Goal: Information Seeking & Learning: Learn about a topic

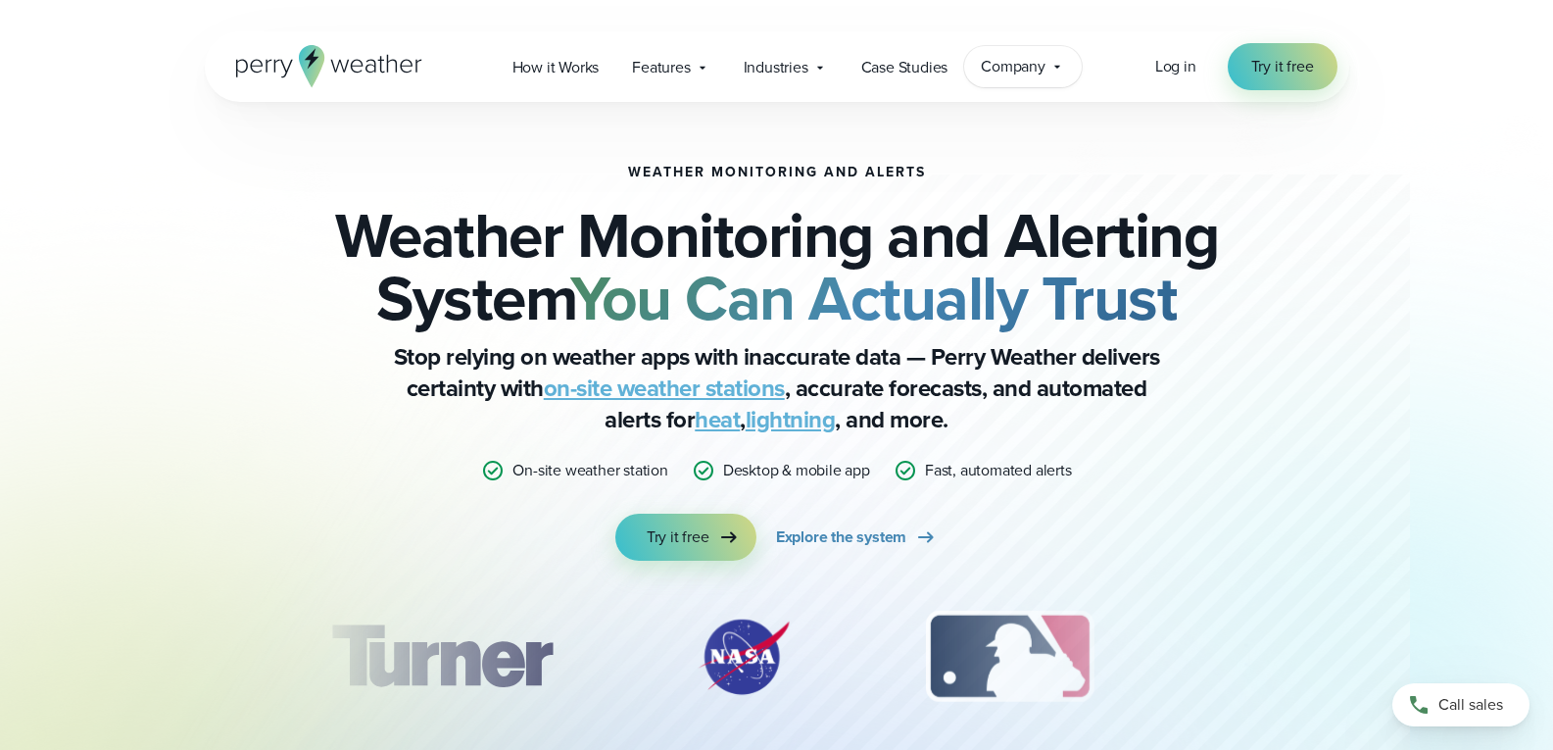
click at [999, 64] on span "Company" at bounding box center [1013, 67] width 65 height 24
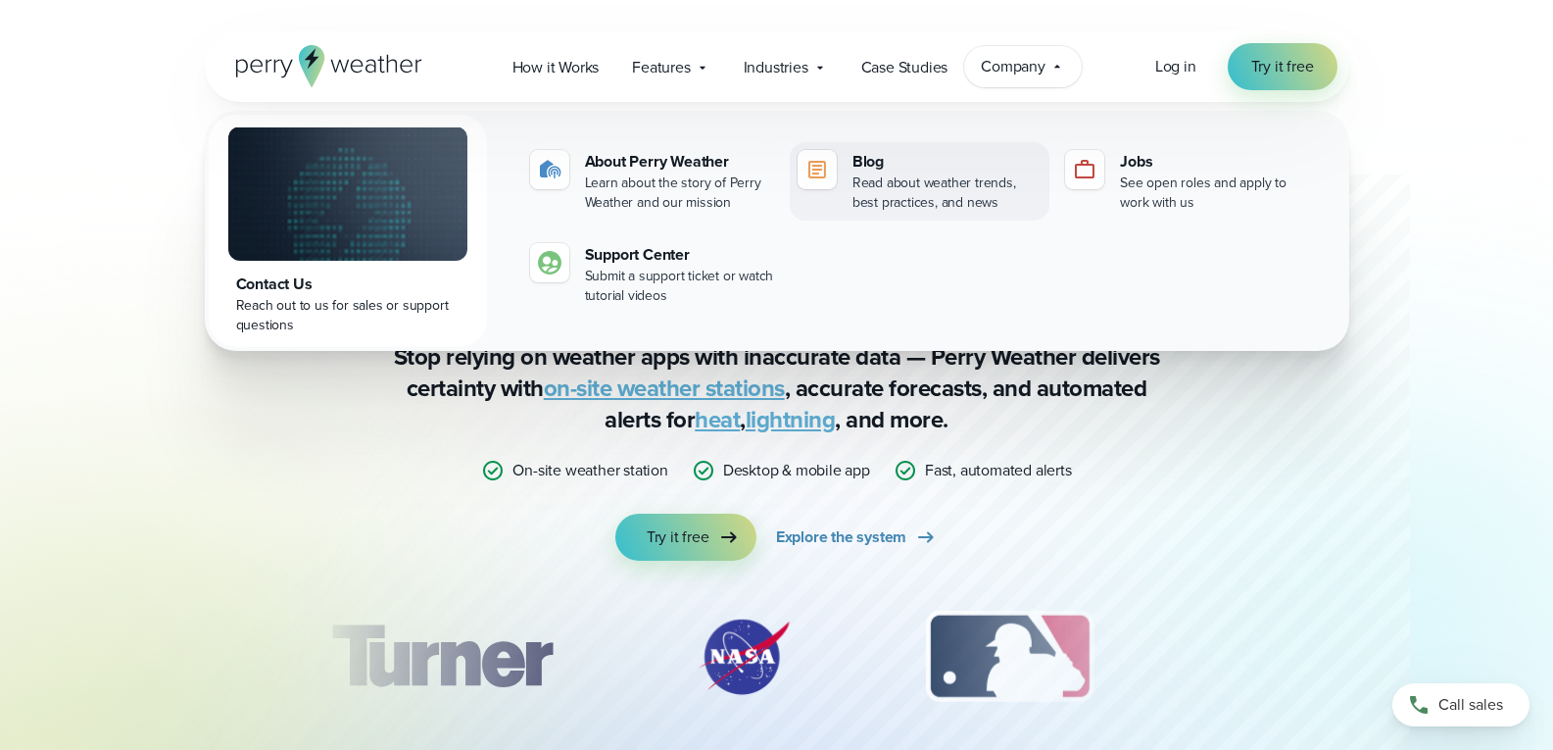
click at [885, 162] on div "Blog" at bounding box center [946, 162] width 189 height 24
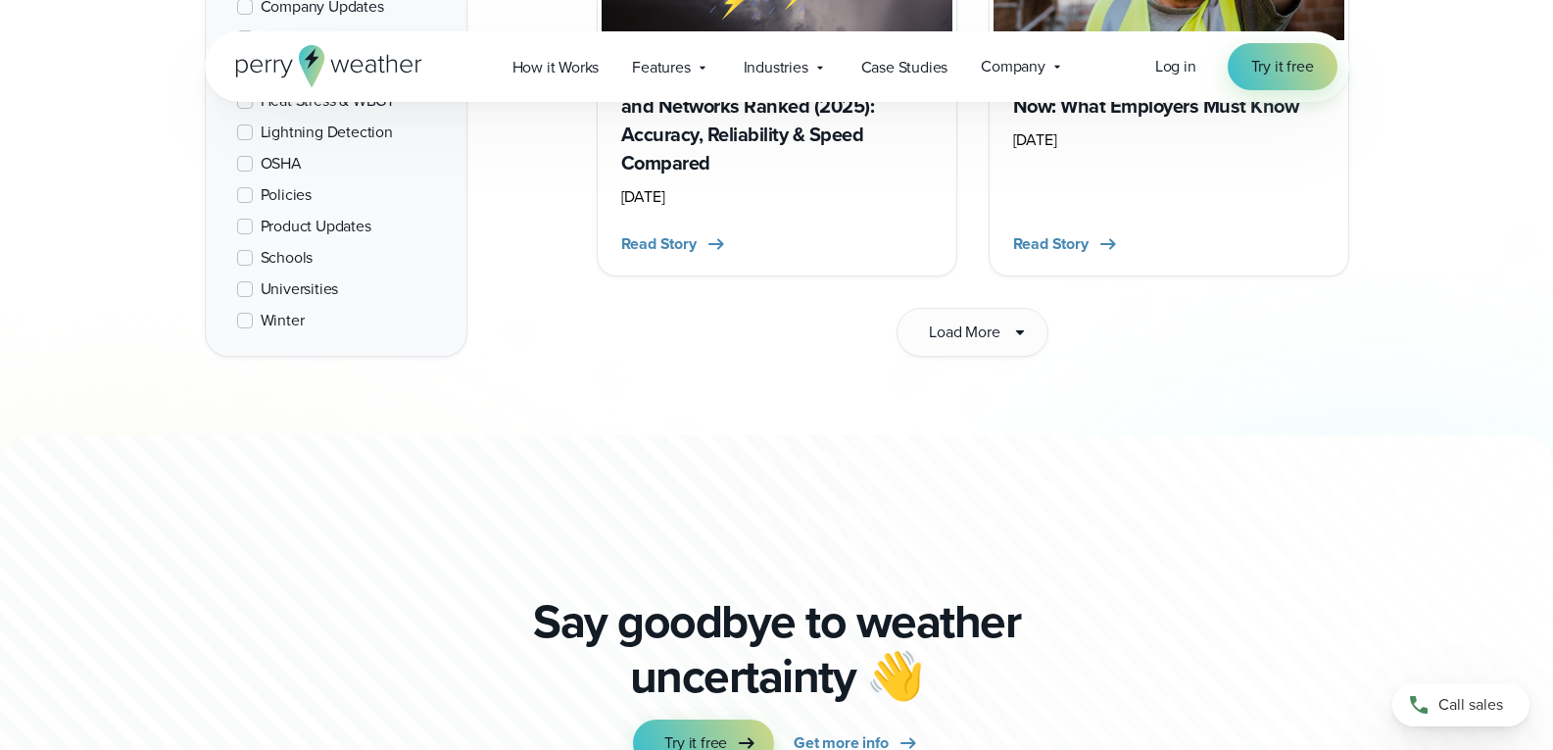
scroll to position [3135, 0]
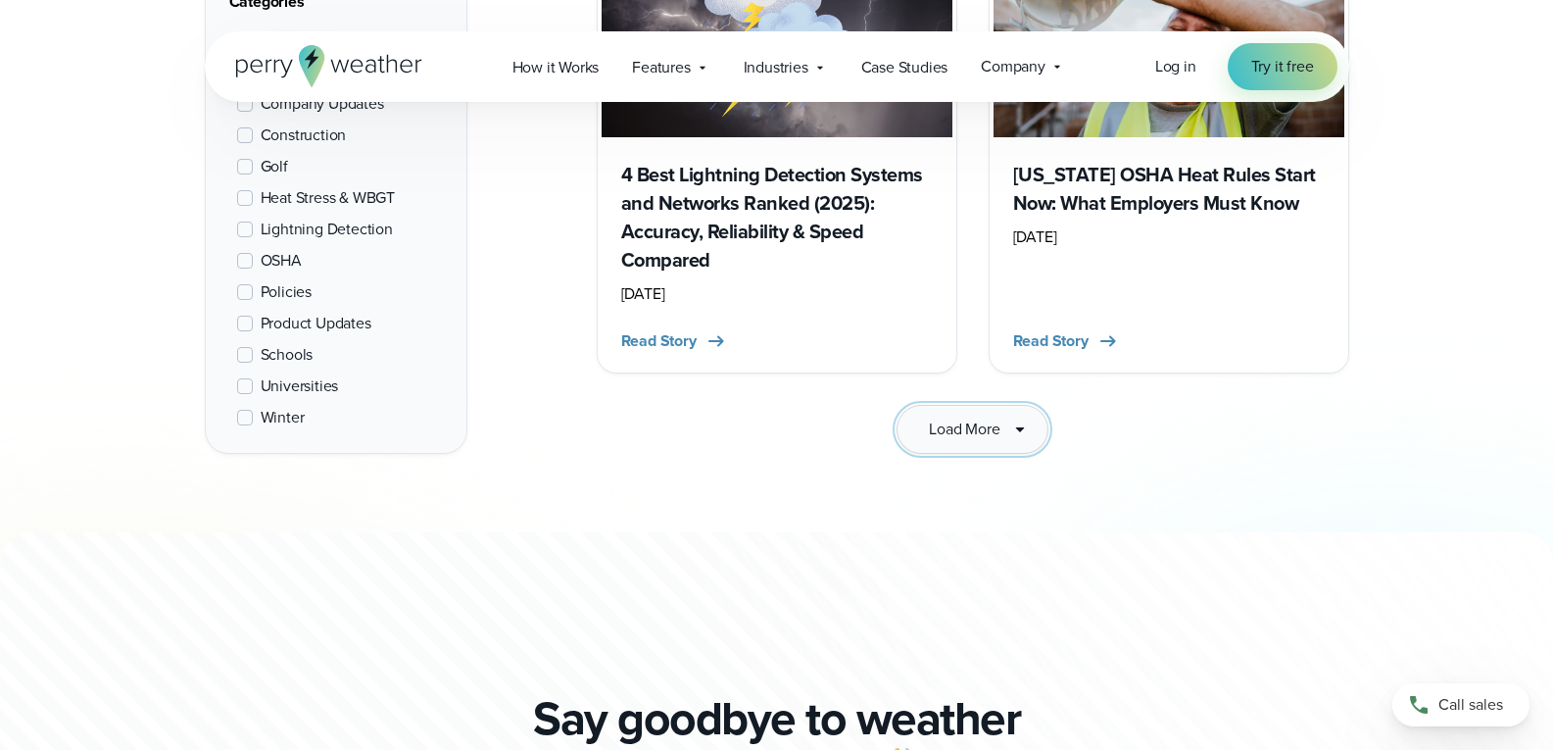
click at [1019, 437] on icon at bounding box center [1020, 429] width 24 height 24
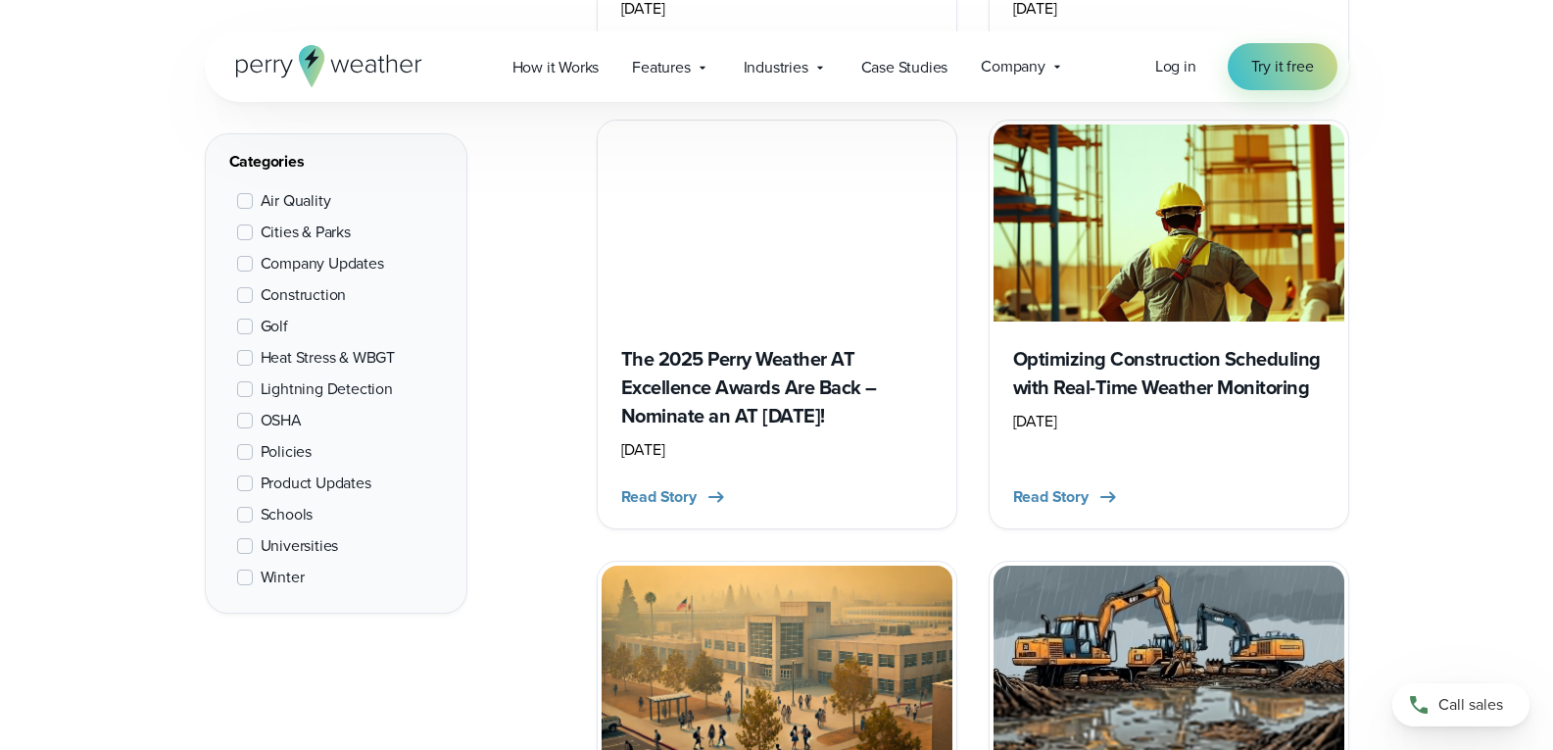
scroll to position [4115, 0]
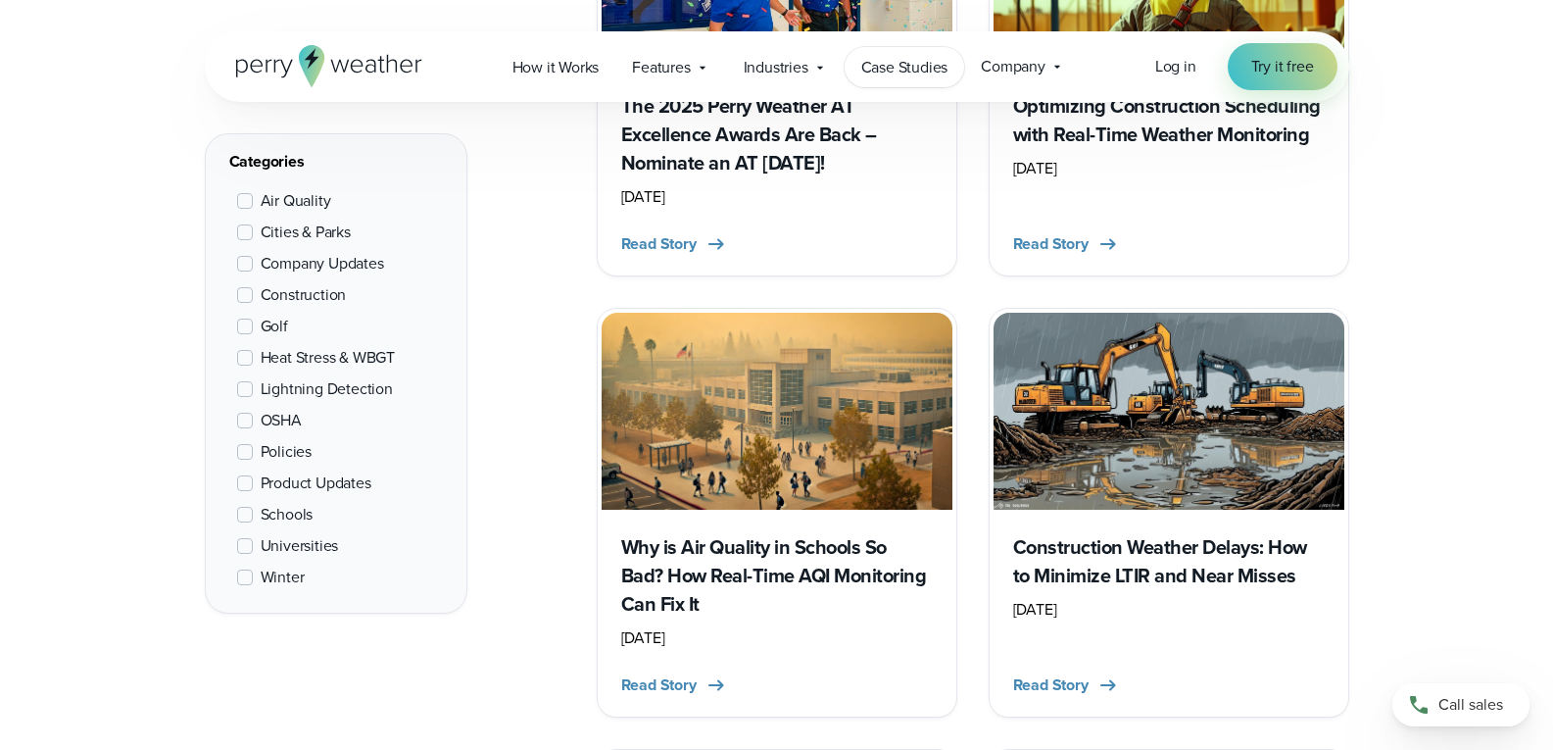
click at [909, 76] on span "Case Studies" at bounding box center [904, 68] width 87 height 24
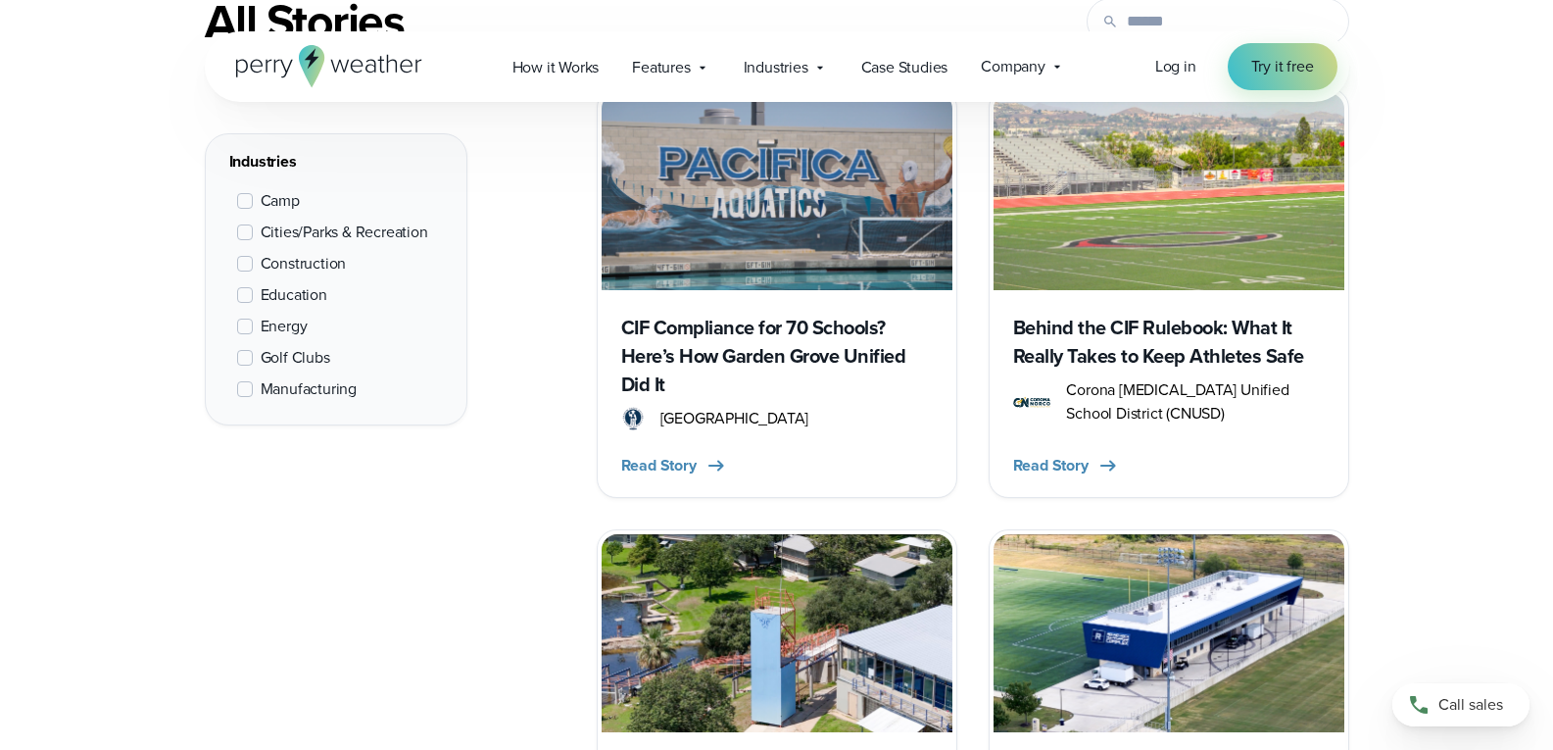
scroll to position [882, 0]
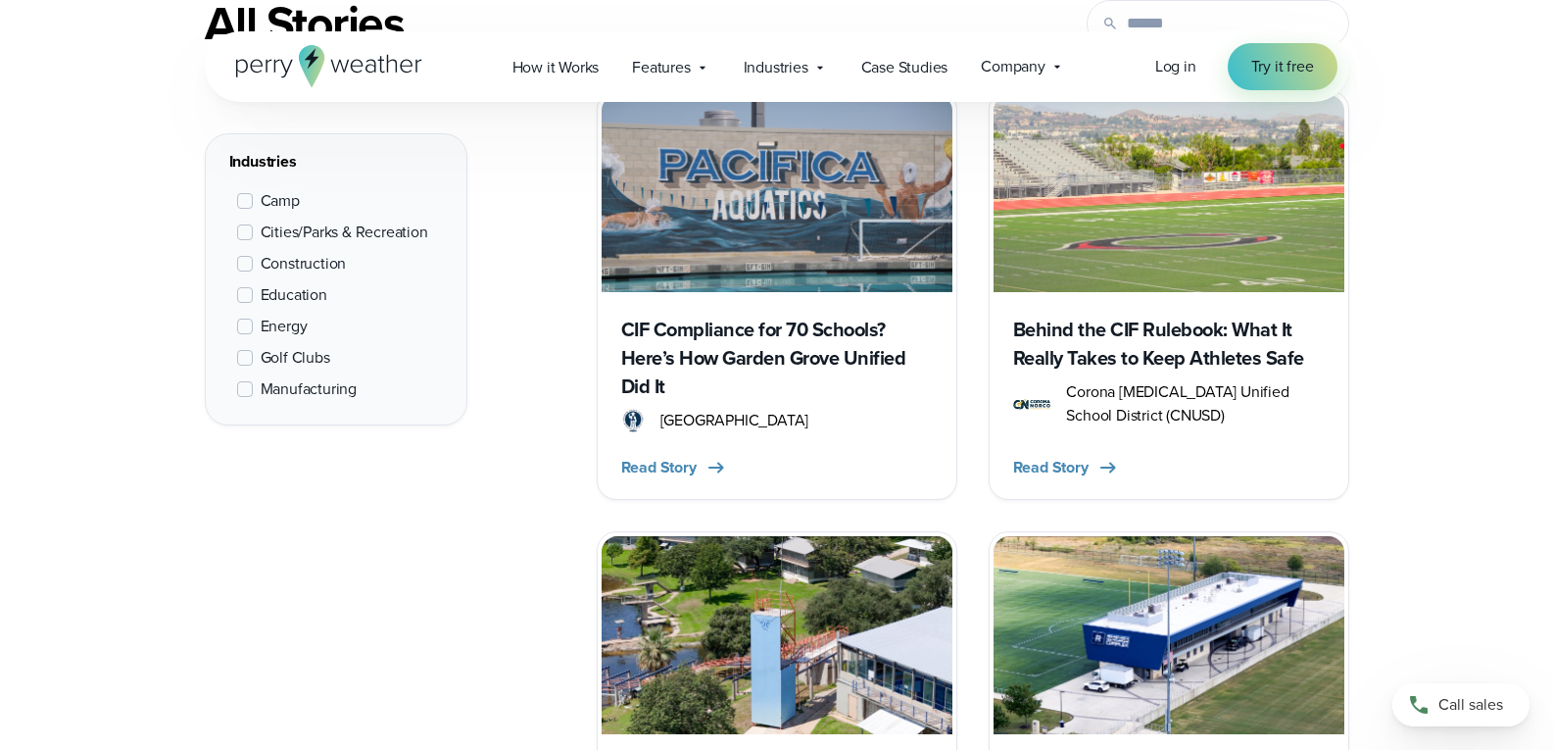
click at [804, 349] on h3 "CIF Compliance for 70 Schools? Here’s How Garden Grove Unified Did It" at bounding box center [777, 357] width 312 height 85
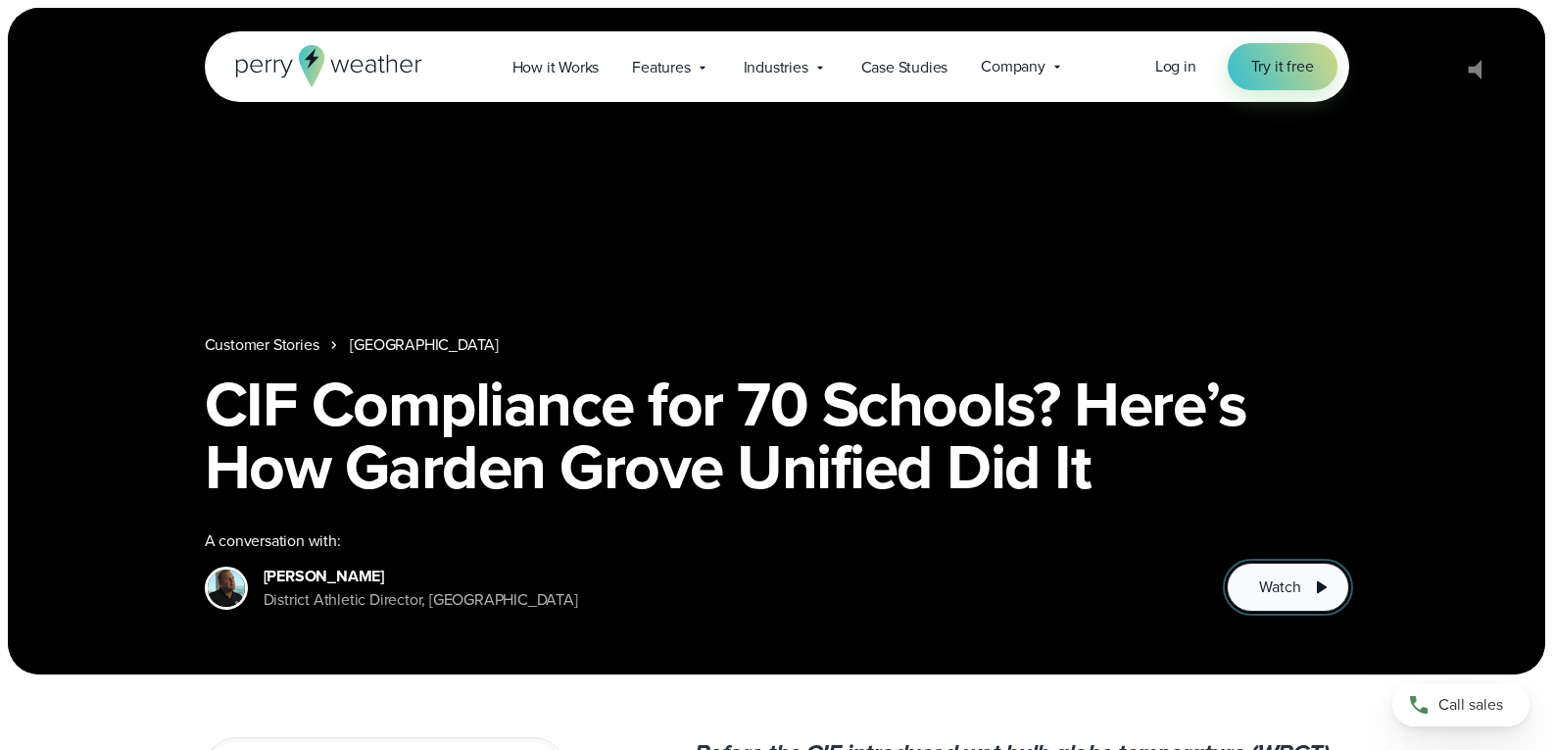
click at [1282, 585] on span "Watch" at bounding box center [1279, 587] width 41 height 24
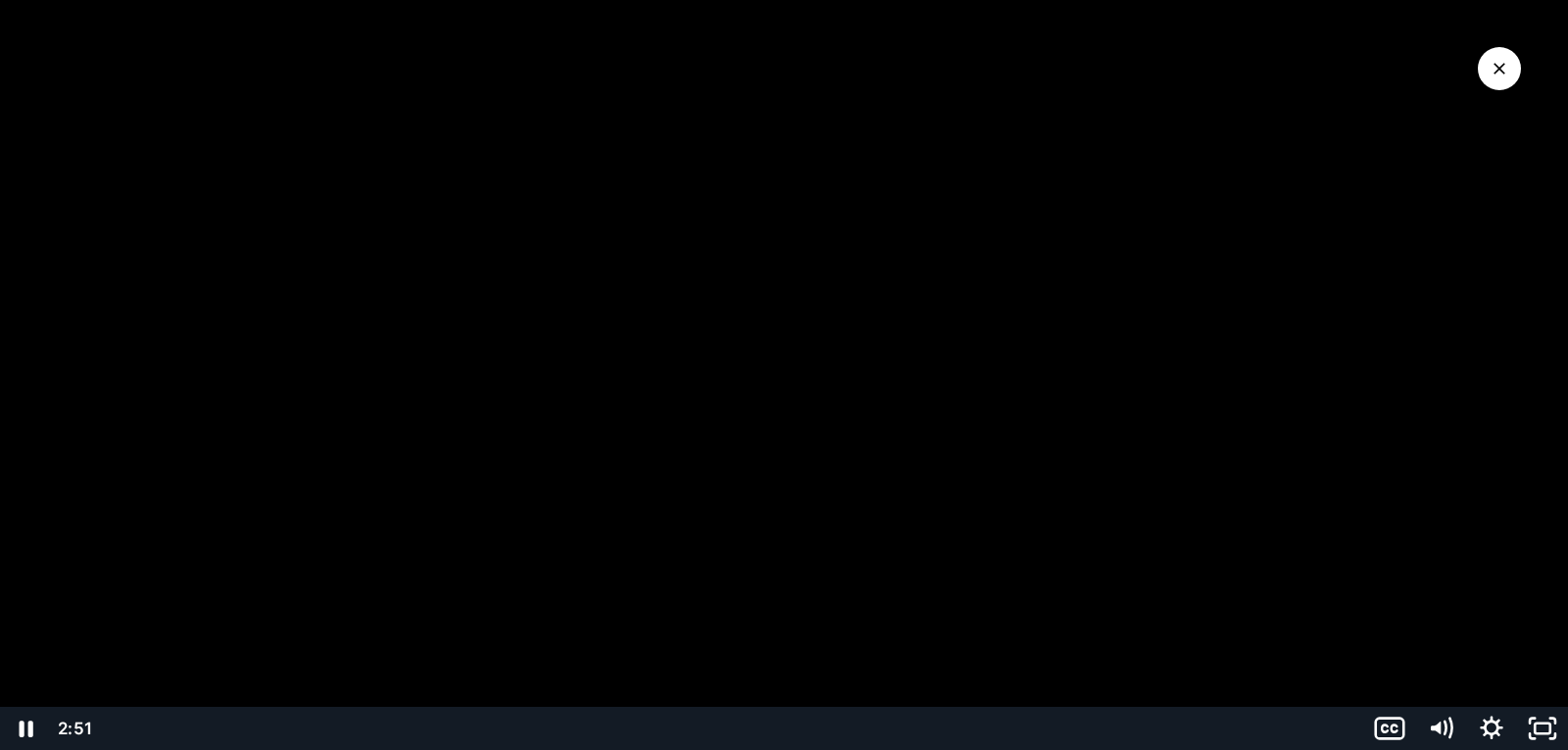
drag, startPoint x: 1266, startPoint y: 344, endPoint x: 1533, endPoint y: 135, distance: 339.3
click at [1266, 344] on div at bounding box center [784, 375] width 1568 height 750
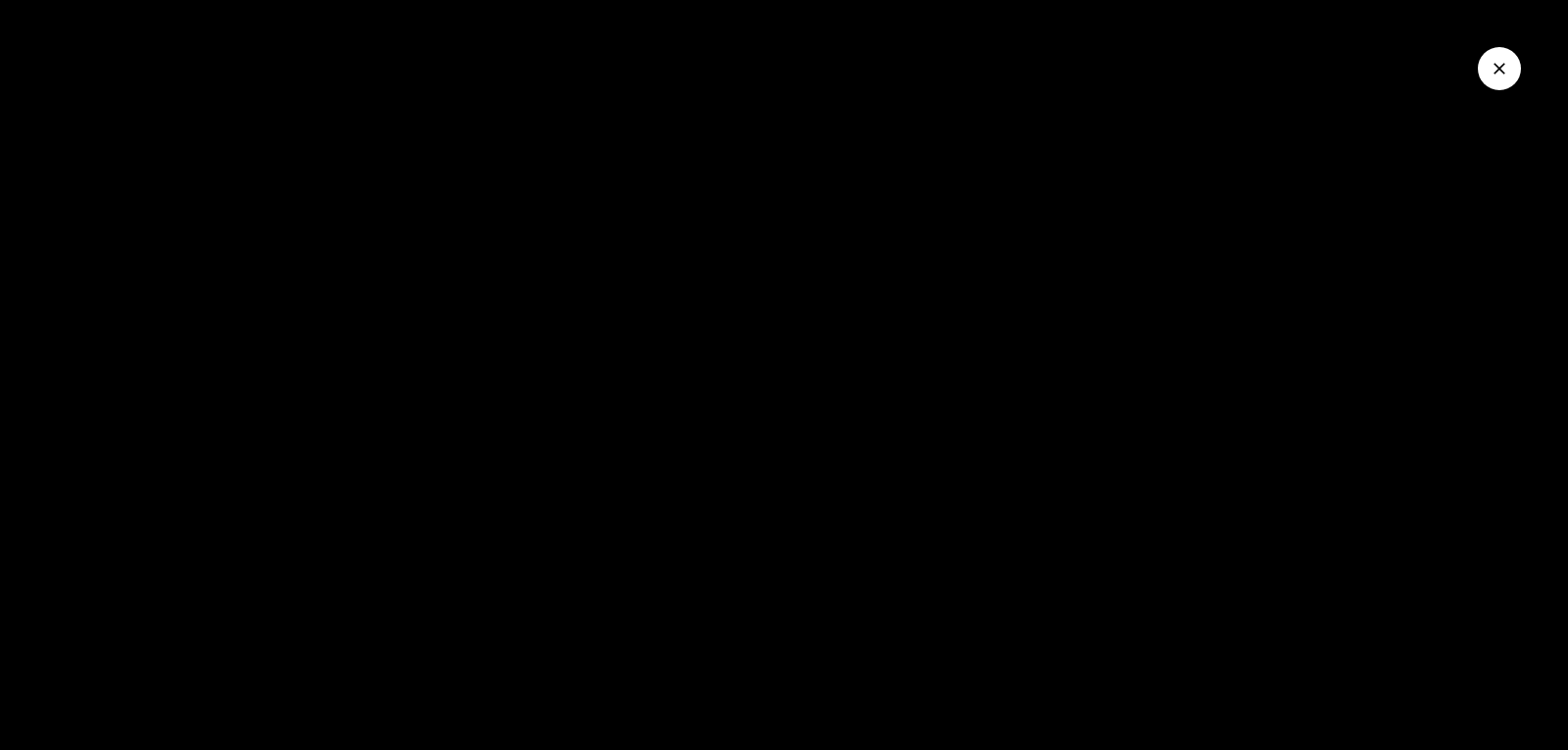
click at [1482, 69] on button "Close Video" at bounding box center [1499, 68] width 43 height 43
